Goal: Task Accomplishment & Management: Manage account settings

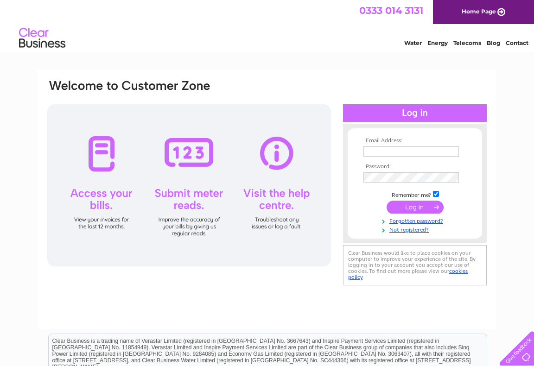
type input "robshedden@tiscali.co.uk"
click at [421, 203] on input "submit" at bounding box center [414, 207] width 57 height 13
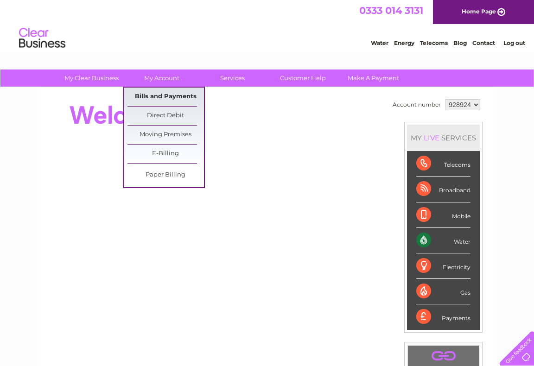
click at [162, 94] on link "Bills and Payments" at bounding box center [165, 97] width 76 height 19
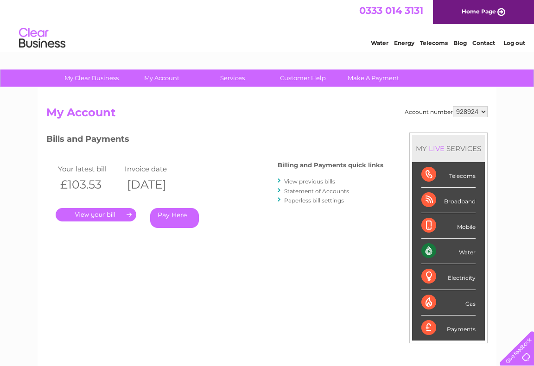
click at [107, 215] on link "." at bounding box center [96, 214] width 81 height 13
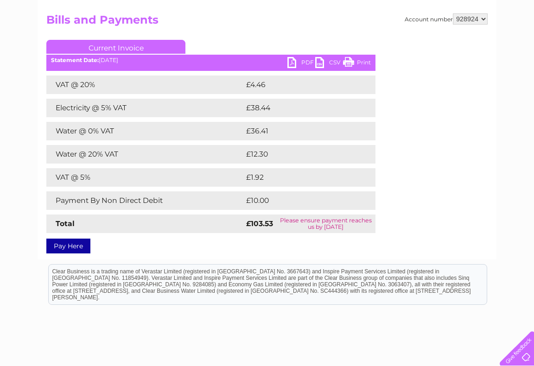
scroll to position [46, 0]
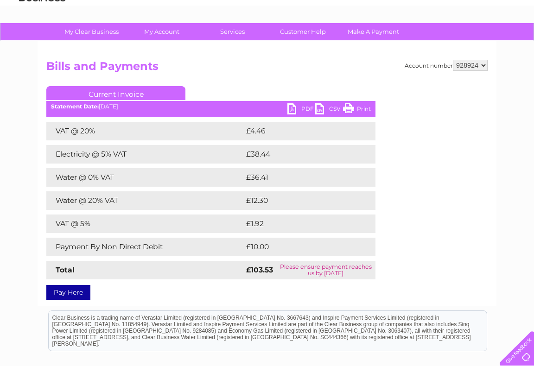
click at [295, 108] on link "PDF" at bounding box center [301, 109] width 28 height 13
